Goal: Navigation & Orientation: Find specific page/section

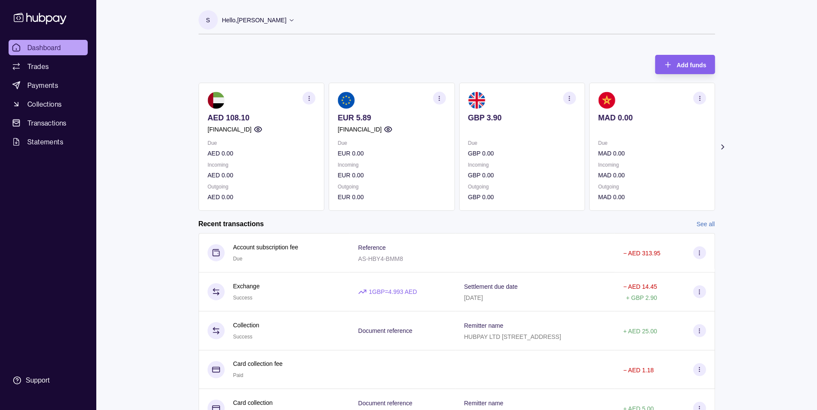
click at [725, 144] on icon at bounding box center [722, 147] width 9 height 9
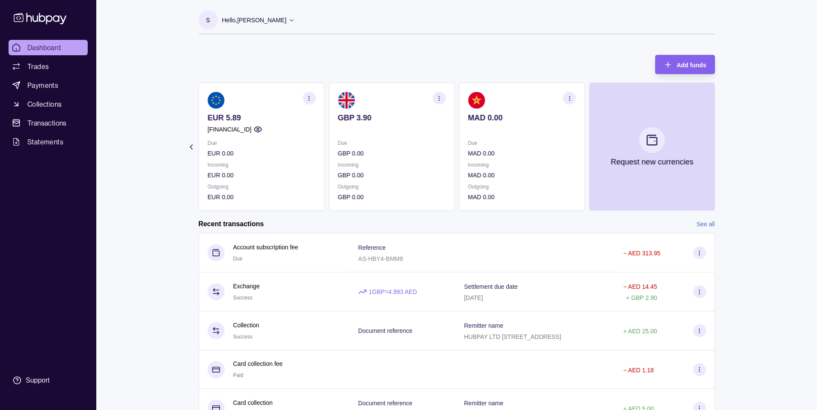
click at [272, 27] on div "Hello, [PERSON_NAME]" at bounding box center [258, 20] width 73 height 18
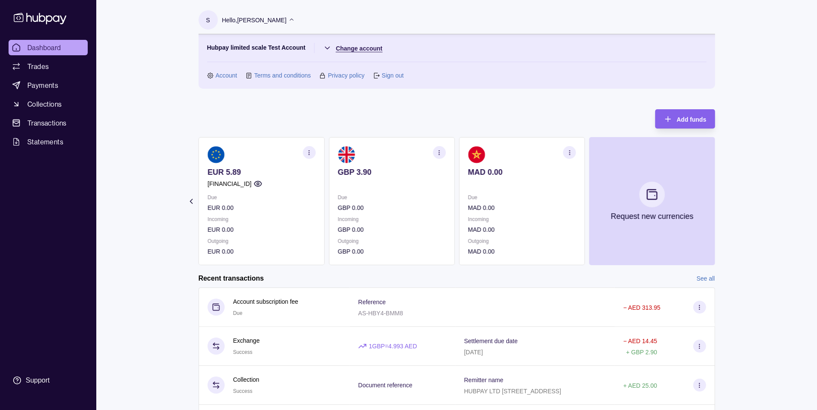
click at [353, 46] on html "Dashboard Trades Payments Collections Transactions Statements Support S Hello, …" at bounding box center [408, 255] width 817 height 510
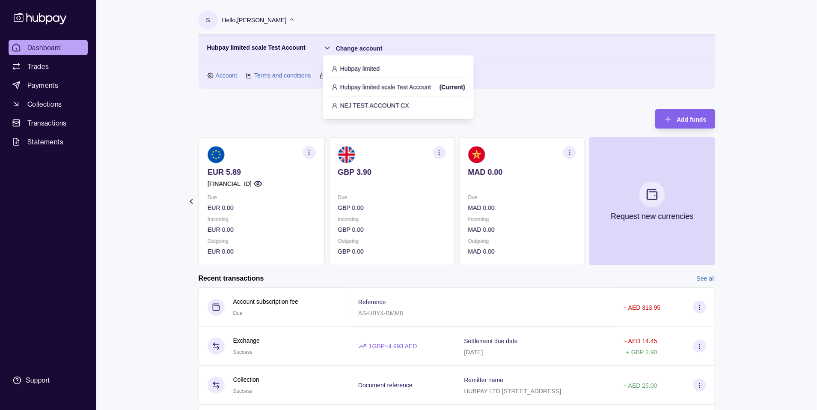
click at [366, 66] on p "Hubpay limited" at bounding box center [360, 68] width 40 height 9
